Goal: Complete application form: Complete application form

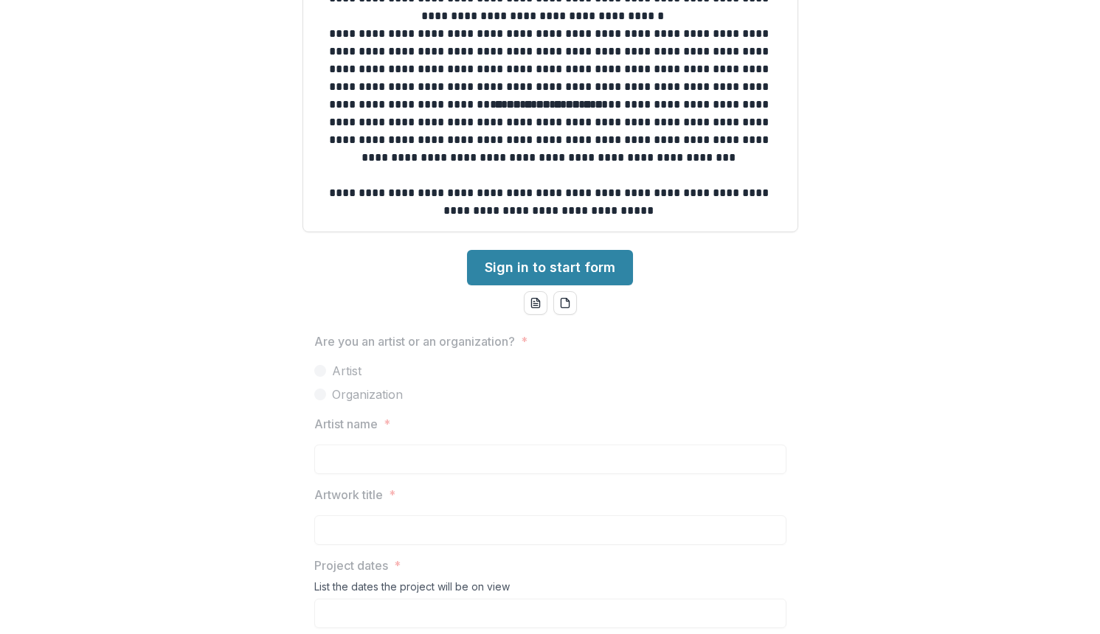
scroll to position [543, 0]
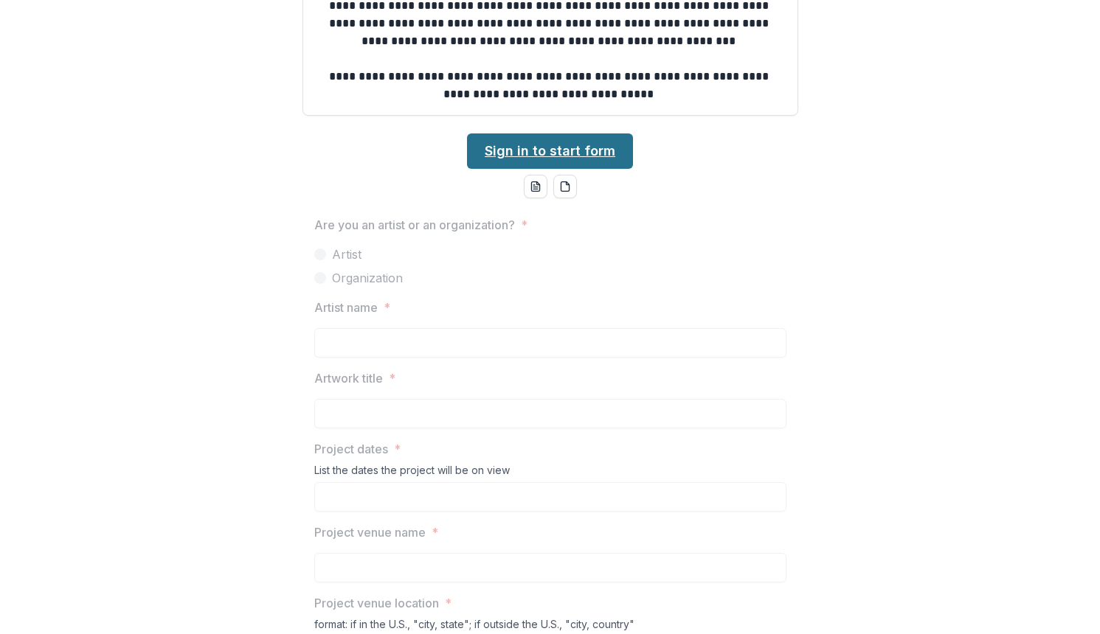
click at [537, 148] on link "Sign in to start form" at bounding box center [550, 150] width 166 height 35
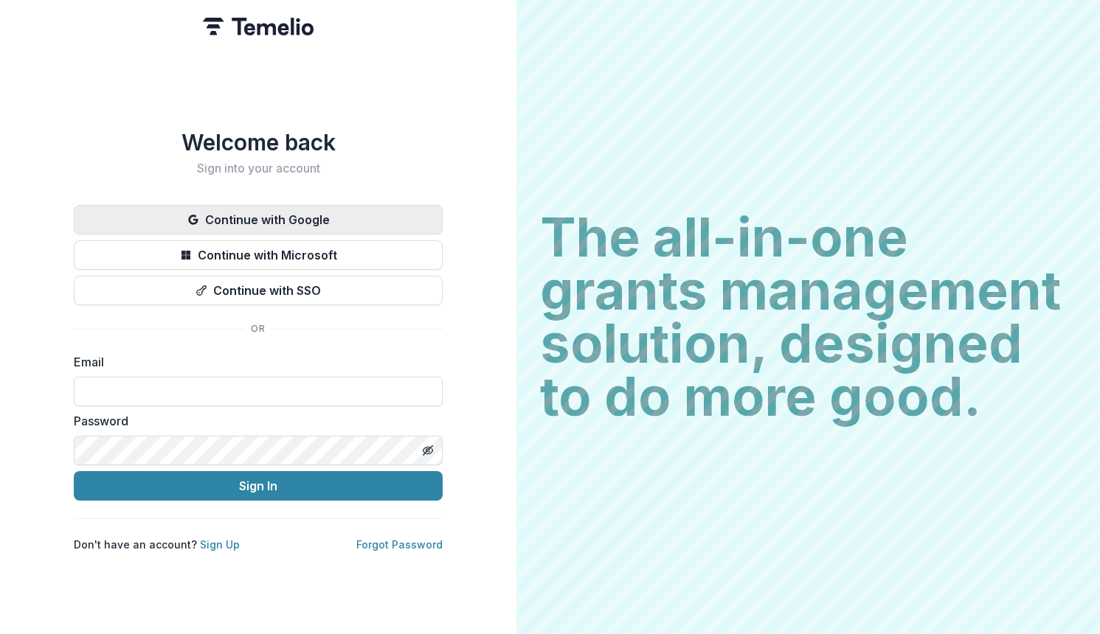
click at [355, 214] on button "Continue with Google" at bounding box center [258, 220] width 369 height 30
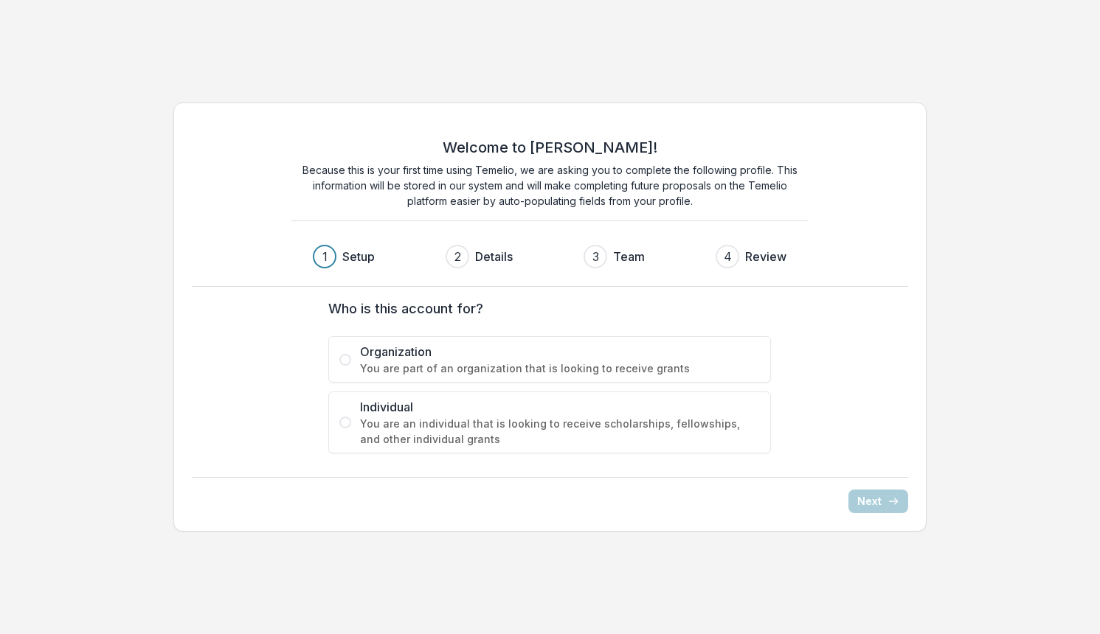
click at [440, 427] on span "You are an individual that is looking to receive scholarships, fellowships, and…" at bounding box center [560, 431] width 400 height 31
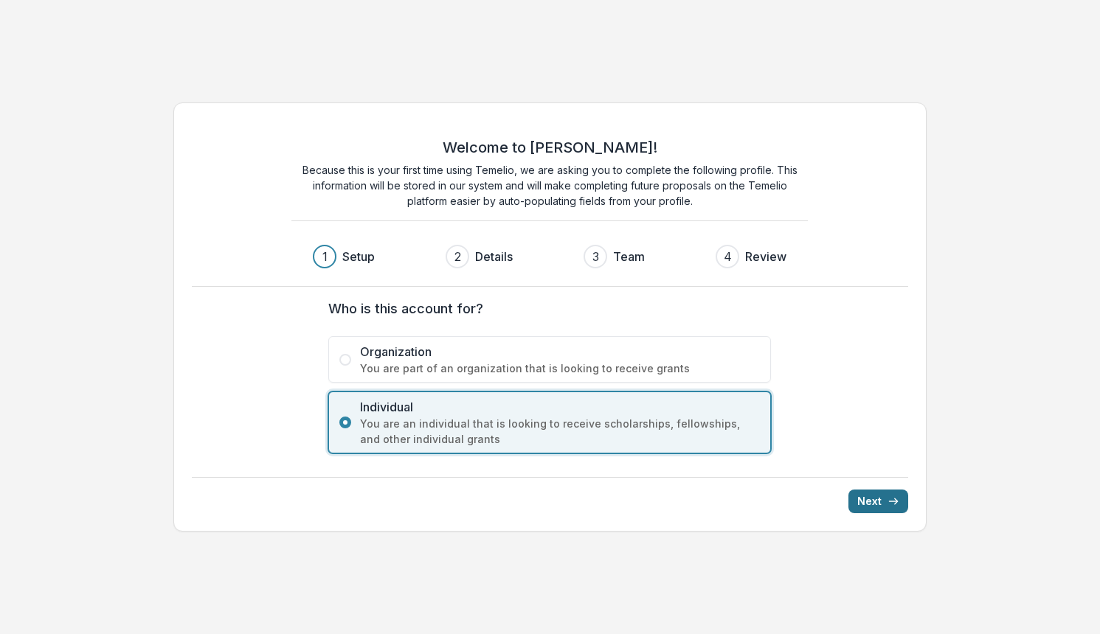
click at [873, 499] on button "Next" at bounding box center [878, 502] width 60 height 24
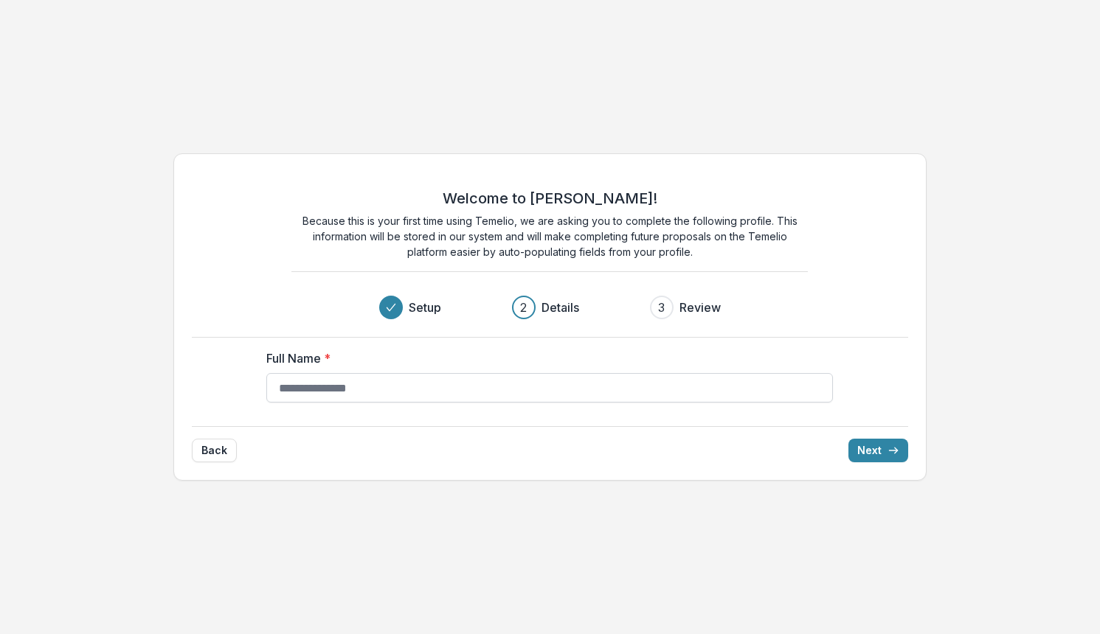
click at [712, 391] on input "Full Name *" at bounding box center [549, 388] width 566 height 30
type input "**********"
click at [886, 445] on button "Next" at bounding box center [878, 451] width 60 height 24
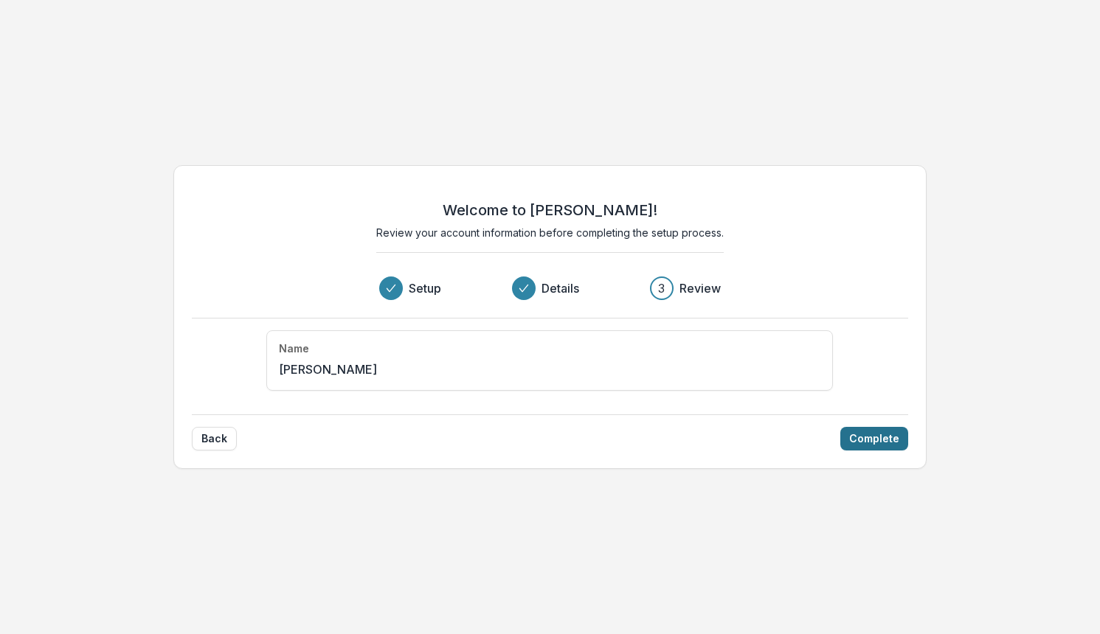
click at [876, 448] on button "Complete" at bounding box center [874, 439] width 68 height 24
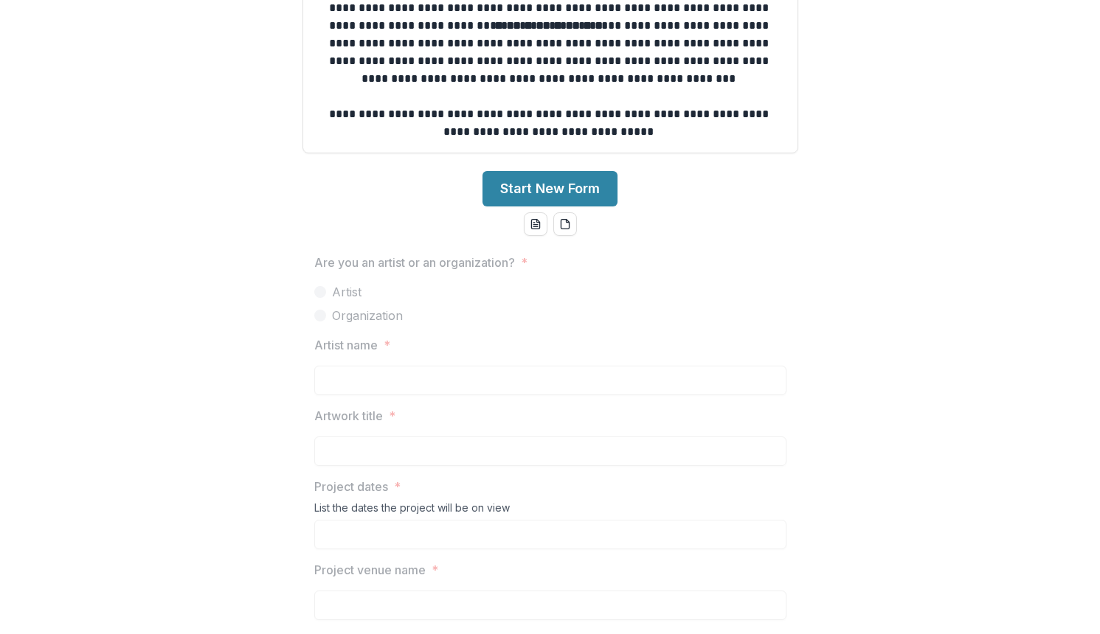
scroll to position [597, 0]
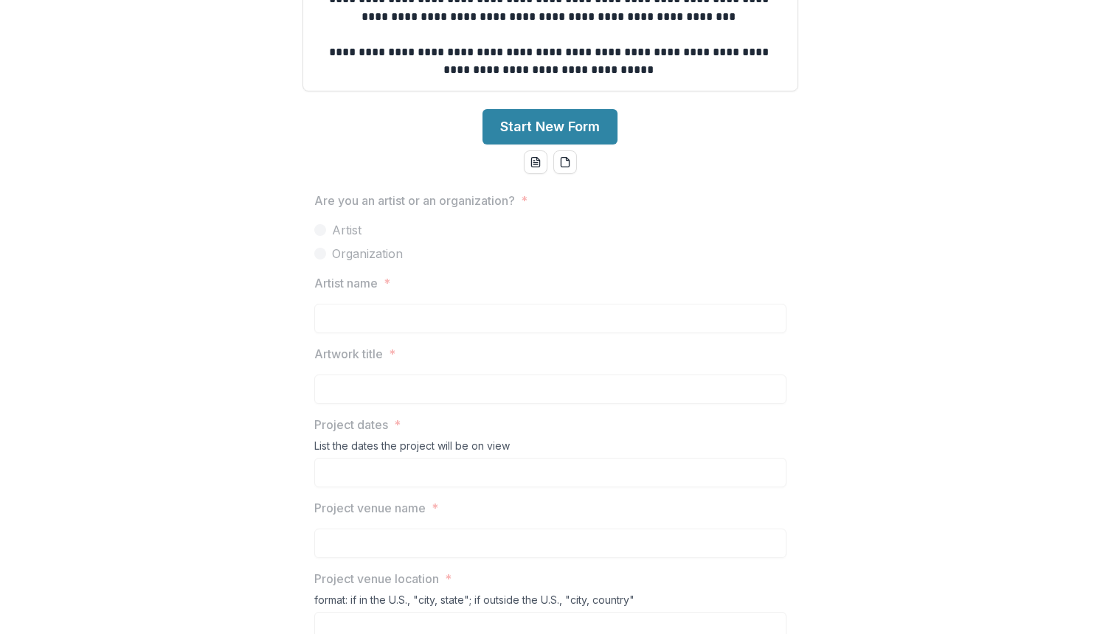
click at [423, 198] on p "Are you an artist or an organization?" at bounding box center [414, 201] width 201 height 18
click at [550, 134] on button "Start New Form" at bounding box center [549, 126] width 135 height 35
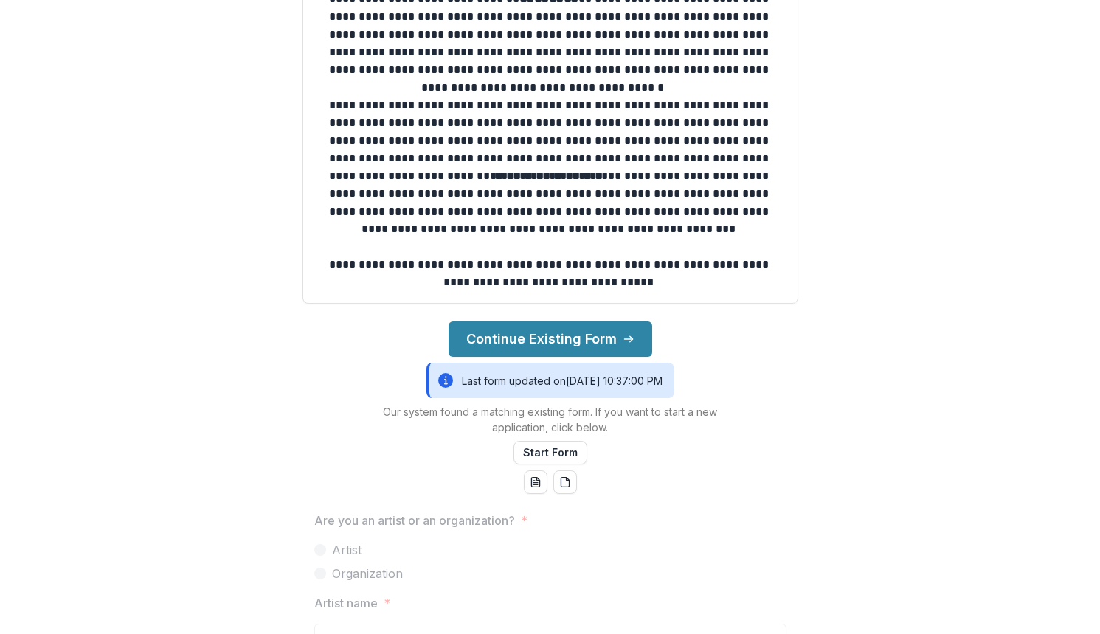
scroll to position [561, 0]
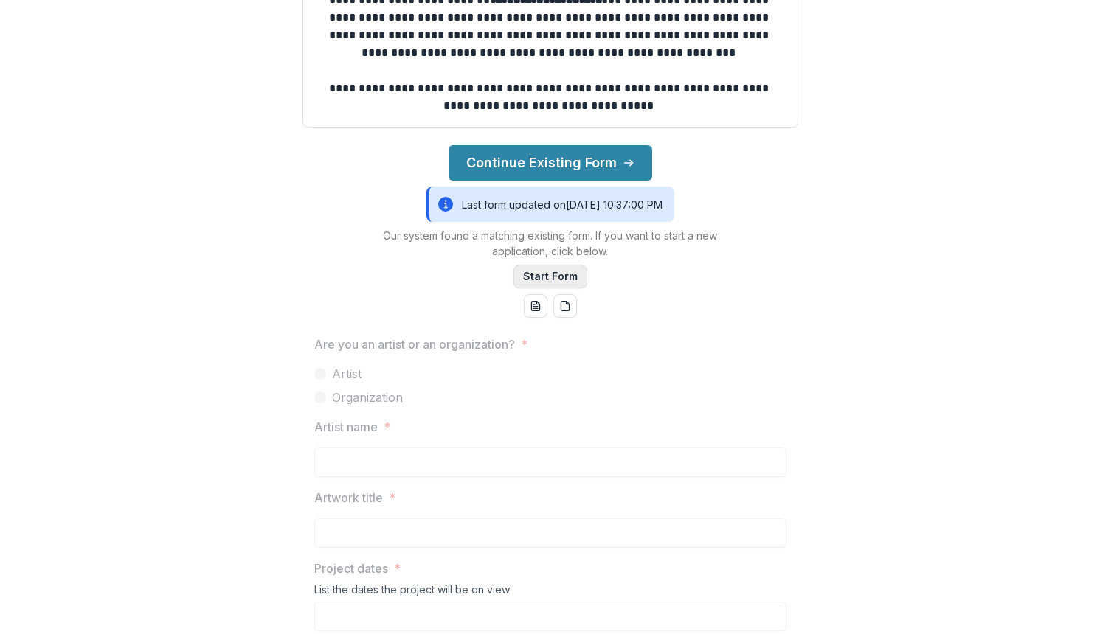
click at [538, 284] on button "Start Form" at bounding box center [550, 277] width 74 height 24
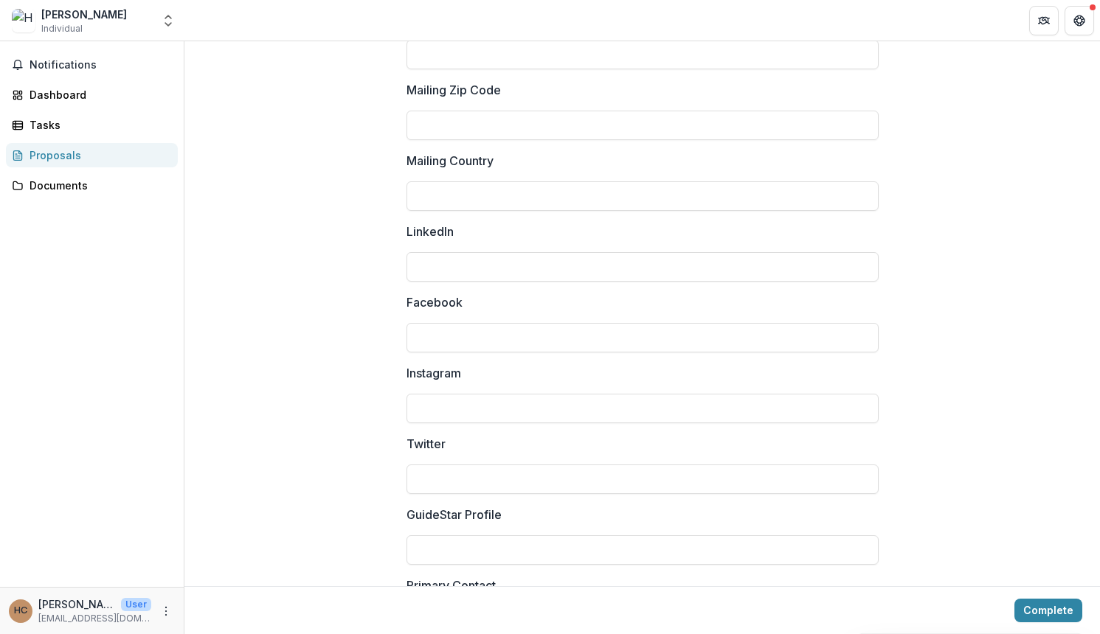
scroll to position [1953, 0]
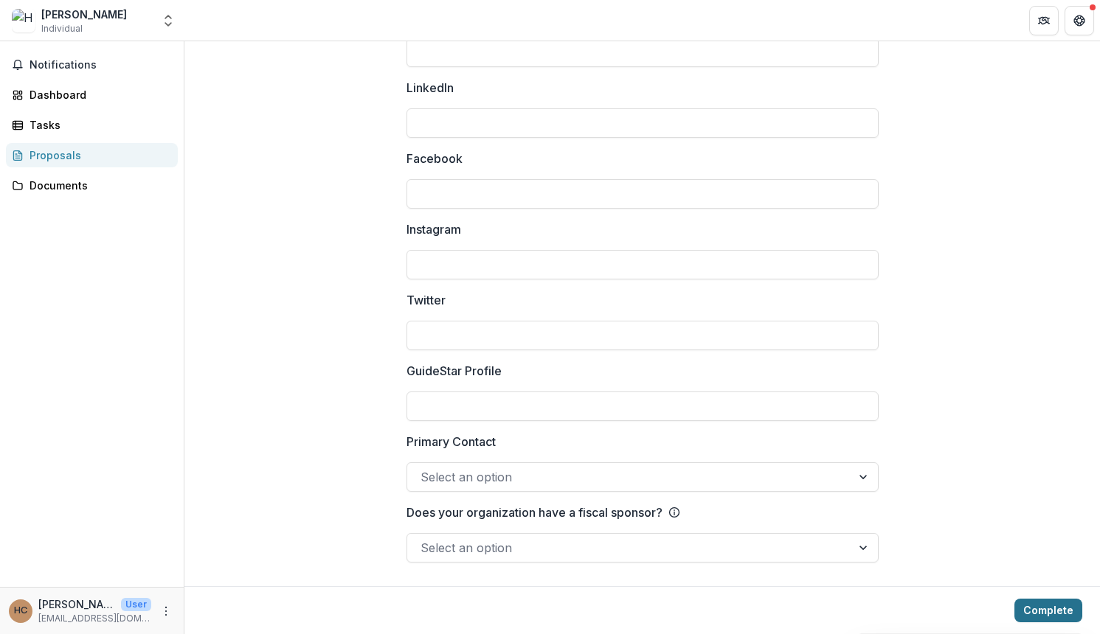
click at [1037, 618] on button "Complete" at bounding box center [1048, 611] width 68 height 24
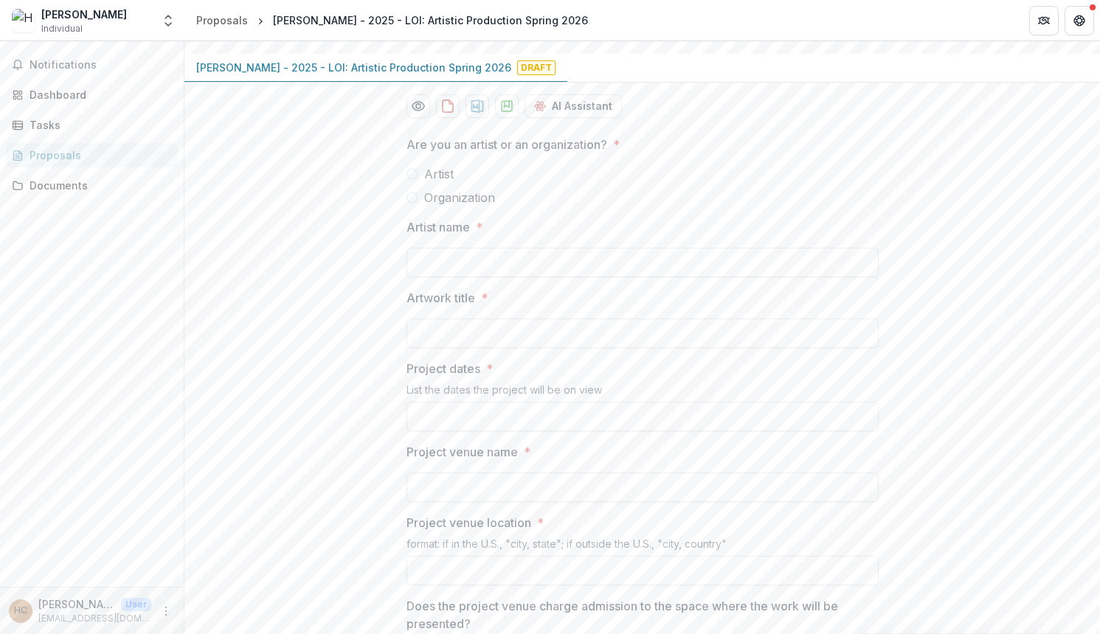
scroll to position [0, 0]
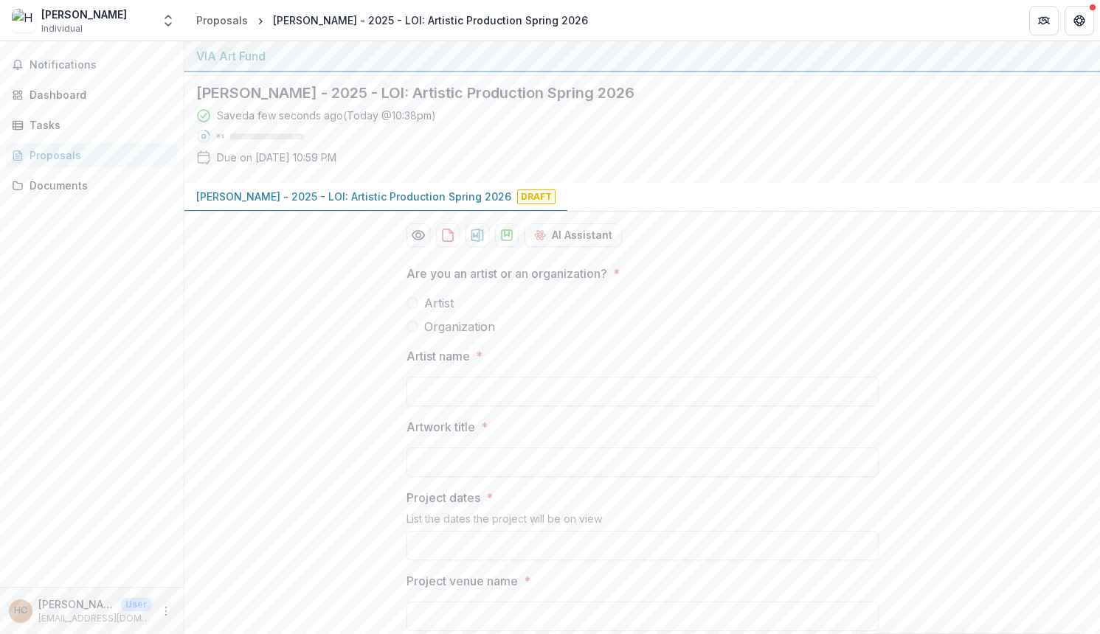
click at [422, 311] on label "Artist" at bounding box center [642, 303] width 472 height 18
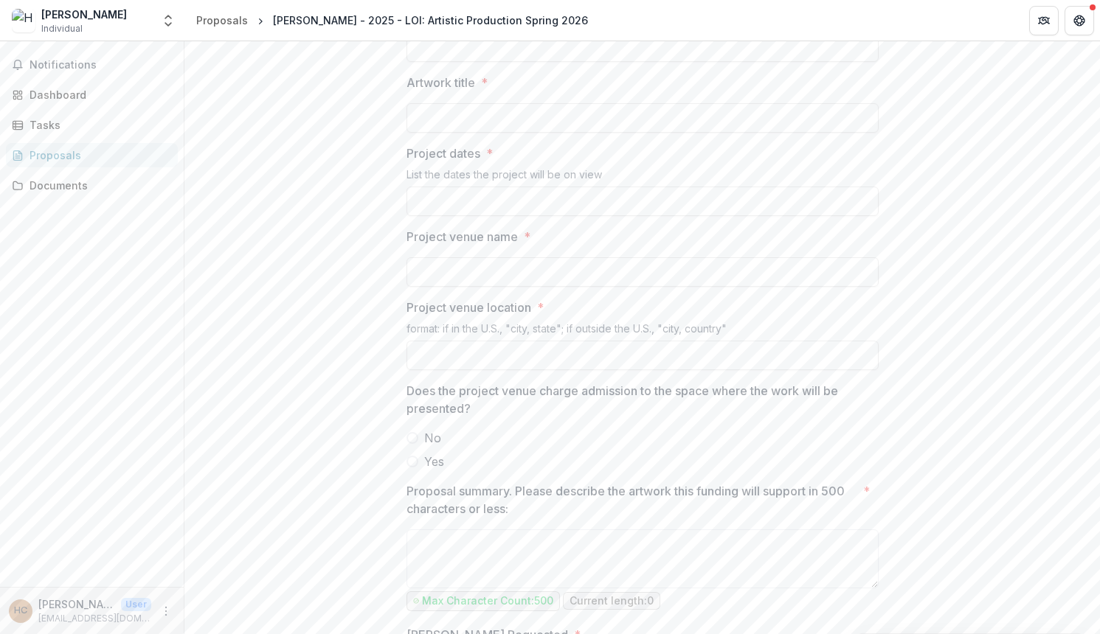
scroll to position [936, 0]
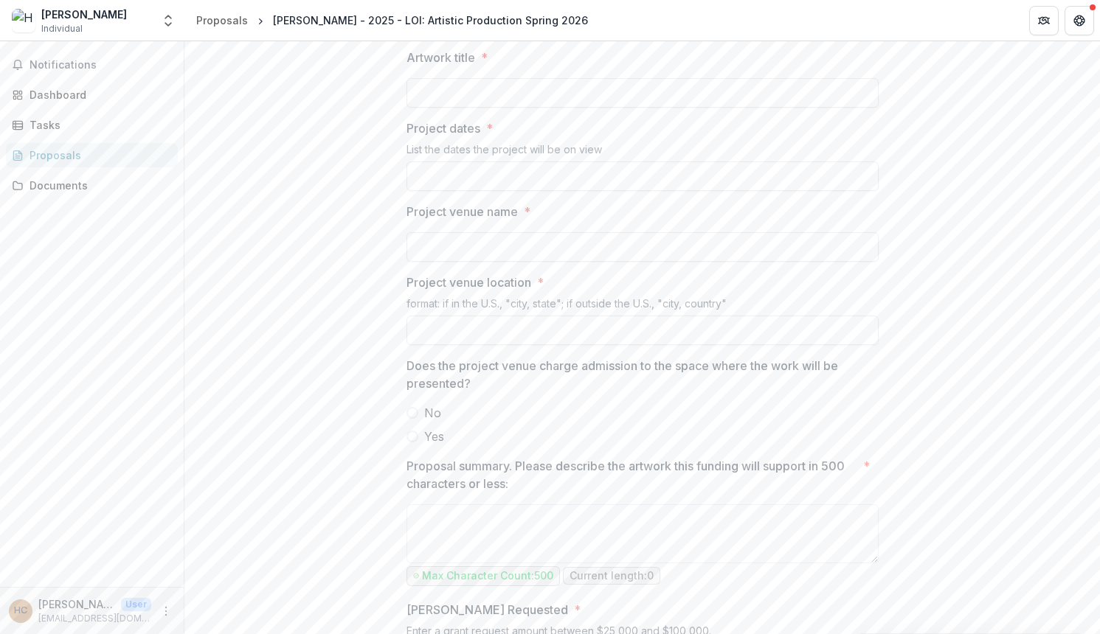
click at [414, 443] on label "Yes" at bounding box center [642, 437] width 472 height 18
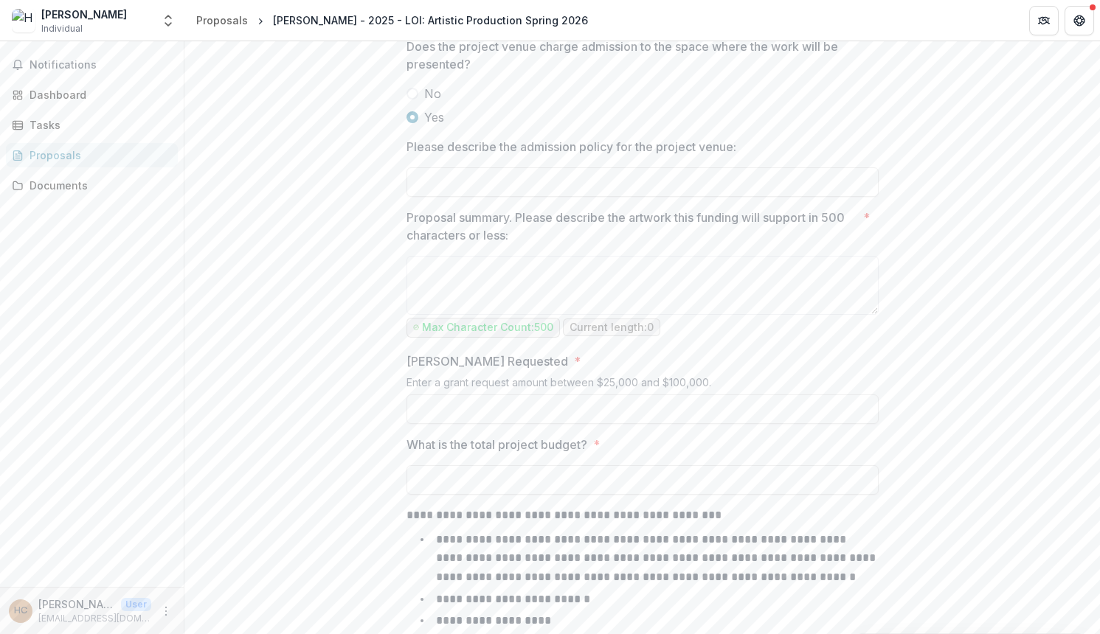
scroll to position [1261, 0]
